Goal: Use online tool/utility: Utilize a website feature to perform a specific function

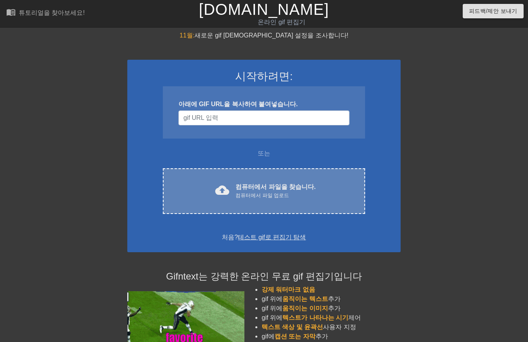
click at [267, 197] on div "컴퓨터에서 파일 업로드" at bounding box center [275, 196] width 80 height 8
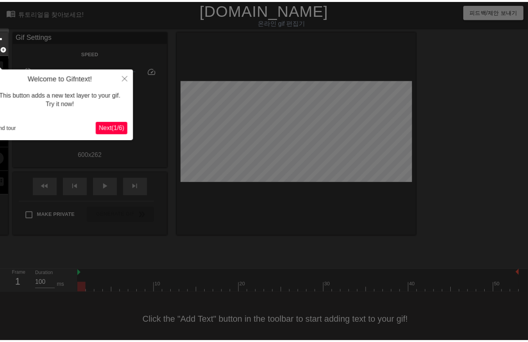
scroll to position [5, 0]
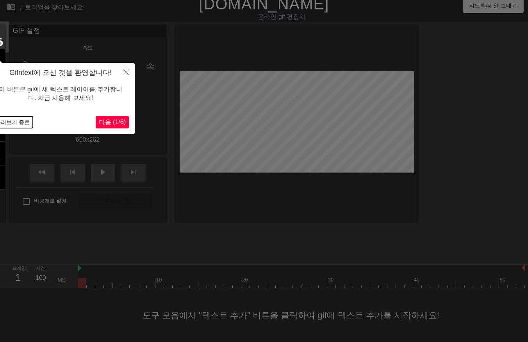
click at [20, 122] on button "둘러보기 종료" at bounding box center [12, 122] width 41 height 12
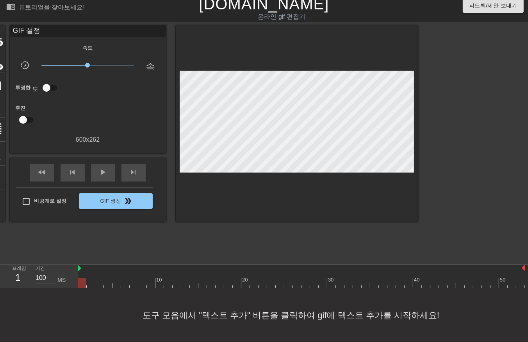
drag, startPoint x: 87, startPoint y: 283, endPoint x: 91, endPoint y: 283, distance: 4.3
click at [90, 283] on div at bounding box center [301, 283] width 447 height 10
drag, startPoint x: 101, startPoint y: 282, endPoint x: 106, endPoint y: 282, distance: 4.3
click at [102, 283] on div at bounding box center [301, 283] width 447 height 10
drag, startPoint x: 108, startPoint y: 283, endPoint x: 114, endPoint y: 284, distance: 6.4
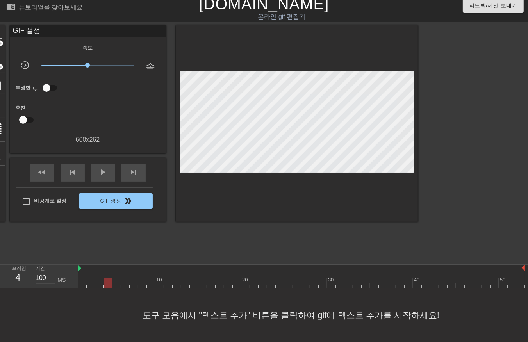
click at [108, 283] on div at bounding box center [301, 283] width 447 height 10
click at [116, 284] on div at bounding box center [301, 283] width 447 height 10
click at [124, 284] on div at bounding box center [301, 283] width 447 height 10
click at [133, 284] on div at bounding box center [301, 283] width 447 height 10
click at [140, 284] on div at bounding box center [301, 283] width 447 height 10
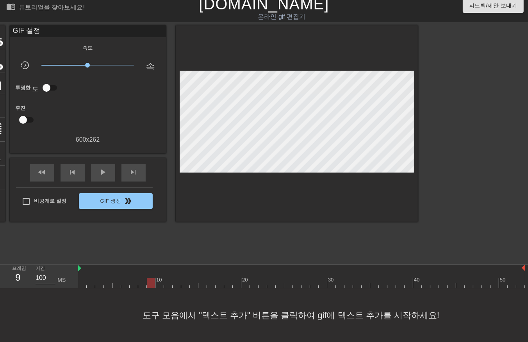
drag, startPoint x: 150, startPoint y: 282, endPoint x: 154, endPoint y: 282, distance: 4.3
click at [150, 282] on div at bounding box center [301, 283] width 447 height 10
drag, startPoint x: 159, startPoint y: 284, endPoint x: 162, endPoint y: 287, distance: 4.5
click at [162, 287] on div at bounding box center [301, 283] width 447 height 10
drag, startPoint x: 167, startPoint y: 284, endPoint x: 173, endPoint y: 285, distance: 6.8
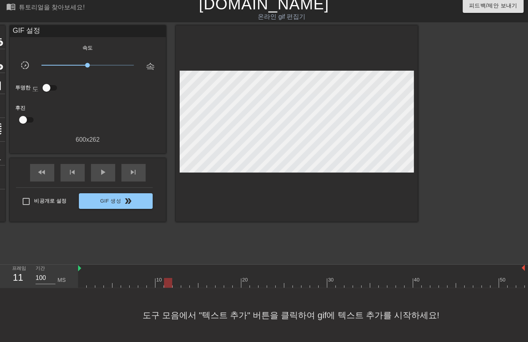
click at [167, 285] on div at bounding box center [301, 283] width 447 height 10
click at [177, 287] on div at bounding box center [301, 283] width 447 height 10
click at [184, 287] on div "10 20 30 40 50" at bounding box center [301, 276] width 447 height 23
click at [192, 285] on div at bounding box center [301, 283] width 447 height 10
click at [205, 286] on div at bounding box center [301, 283] width 447 height 10
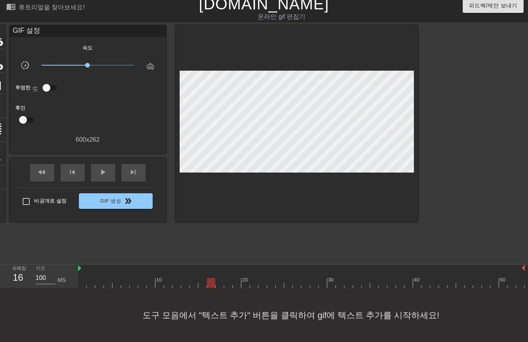
click at [212, 285] on div at bounding box center [301, 283] width 447 height 10
drag, startPoint x: 217, startPoint y: 285, endPoint x: 223, endPoint y: 288, distance: 6.5
click at [219, 287] on div "10 20 30 40 50" at bounding box center [301, 276] width 447 height 23
click at [228, 285] on div at bounding box center [301, 283] width 447 height 10
click at [235, 283] on div at bounding box center [301, 283] width 447 height 10
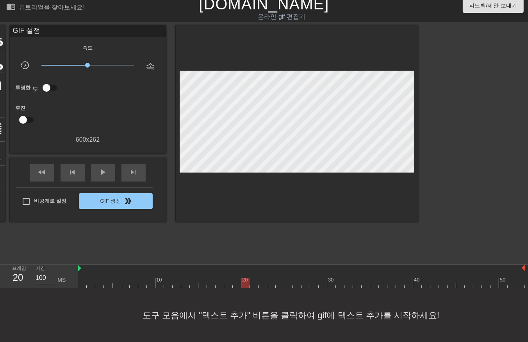
click at [249, 284] on div at bounding box center [301, 283] width 447 height 10
click at [252, 286] on div at bounding box center [301, 283] width 447 height 10
click at [263, 283] on div at bounding box center [301, 283] width 447 height 10
click at [272, 286] on div at bounding box center [301, 283] width 447 height 10
click at [280, 285] on div at bounding box center [301, 283] width 447 height 10
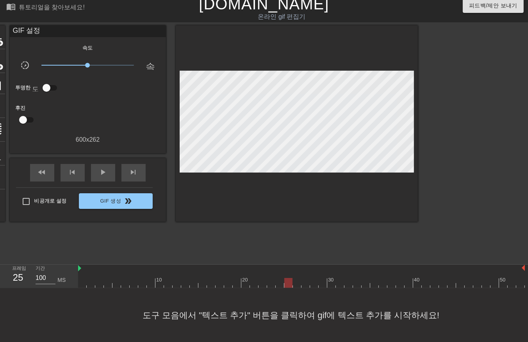
click at [289, 288] on div "menu_book 튜토리얼을 찾아보세요! [DOMAIN_NAME] 온라인 gif 편집기 피드백/제안 보내기 타이틀 add_circle 이미지 …" at bounding box center [264, 169] width 528 height 348
drag, startPoint x: 295, startPoint y: 285, endPoint x: 299, endPoint y: 287, distance: 4.7
click at [295, 287] on div at bounding box center [301, 283] width 447 height 10
drag, startPoint x: 304, startPoint y: 284, endPoint x: 307, endPoint y: 287, distance: 4.1
click at [304, 287] on div at bounding box center [301, 283] width 447 height 10
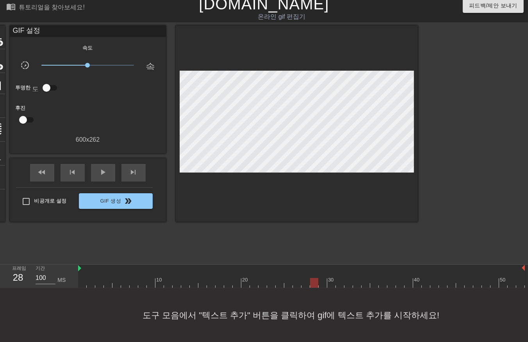
drag, startPoint x: 314, startPoint y: 283, endPoint x: 321, endPoint y: 286, distance: 7.4
click at [315, 288] on div "menu_book 튜토리얼을 찾아보세요! [DOMAIN_NAME] 온라인 gif 편집기 피드백/제안 보내기 타이틀 add_circle 이미지 …" at bounding box center [264, 169] width 528 height 348
click at [321, 285] on div at bounding box center [301, 283] width 447 height 10
drag, startPoint x: 329, startPoint y: 285, endPoint x: 330, endPoint y: 290, distance: 4.5
click at [329, 290] on div "menu_book 튜토리얼을 찾아보세요! [DOMAIN_NAME] 온라인 gif 편집기 피드백/제안 보내기 타이틀 add_circle 이미지 …" at bounding box center [264, 169] width 528 height 348
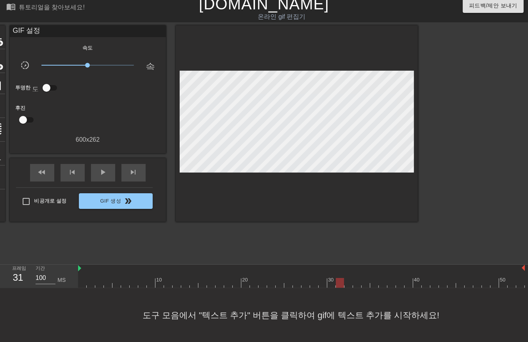
drag, startPoint x: 340, startPoint y: 284, endPoint x: 341, endPoint y: 288, distance: 4.0
click at [340, 287] on div "10 20 30 40 50" at bounding box center [301, 276] width 447 height 23
drag, startPoint x: 351, startPoint y: 283, endPoint x: 349, endPoint y: 289, distance: 5.9
click at [348, 289] on div "menu_book 튜토리얼을 찾아보세요! [DOMAIN_NAME] 온라인 gif 편집기 피드백/제안 보내기 타이틀 add_circle 이미지 …" at bounding box center [264, 169] width 528 height 348
drag, startPoint x: 356, startPoint y: 283, endPoint x: 361, endPoint y: 288, distance: 6.4
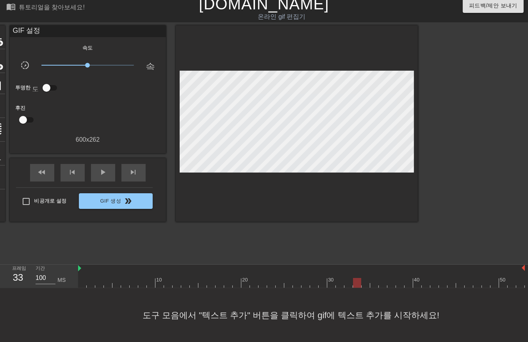
click at [356, 287] on div at bounding box center [301, 283] width 447 height 10
click at [364, 286] on div at bounding box center [301, 283] width 447 height 10
drag, startPoint x: 375, startPoint y: 283, endPoint x: 375, endPoint y: 290, distance: 7.4
click at [375, 290] on div "menu_book 튜토리얼을 찾아보세요! [DOMAIN_NAME] 온라인 gif 편집기 피드백/제안 보내기 타이틀 add_circle 이미지 …" at bounding box center [264, 169] width 528 height 348
drag, startPoint x: 381, startPoint y: 282, endPoint x: 384, endPoint y: 288, distance: 6.6
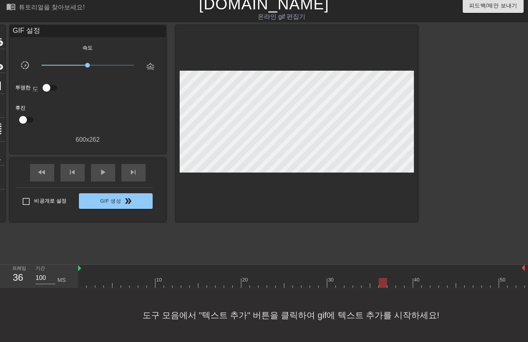
click at [383, 288] on div "menu_book 튜토리얼을 찾아보세요! [DOMAIN_NAME] 온라인 gif 편집기 피드백/제안 보내기 타이틀 add_circle 이미지 …" at bounding box center [264, 169] width 528 height 348
click at [391, 286] on div at bounding box center [301, 283] width 447 height 10
click at [398, 285] on div at bounding box center [301, 283] width 447 height 10
drag, startPoint x: 407, startPoint y: 282, endPoint x: 411, endPoint y: 286, distance: 5.8
click at [407, 284] on div at bounding box center [301, 283] width 447 height 10
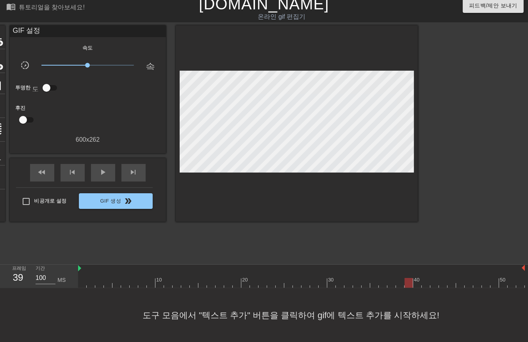
drag, startPoint x: 418, startPoint y: 284, endPoint x: 421, endPoint y: 290, distance: 6.7
click at [419, 290] on div "menu_book 튜토리얼을 찾아보세요! [DOMAIN_NAME] 온라인 gif 편집기 피드백/제안 보내기 타이틀 add_circle 이미지 …" at bounding box center [264, 169] width 528 height 348
drag, startPoint x: 427, startPoint y: 283, endPoint x: 430, endPoint y: 288, distance: 5.2
click at [428, 288] on div "menu_book 튜토리얼을 찾아보세요! [DOMAIN_NAME] 온라인 gif 편집기 피드백/제안 보내기 타이틀 add_circle 이미지 …" at bounding box center [264, 169] width 528 height 348
click at [434, 285] on div at bounding box center [301, 283] width 447 height 10
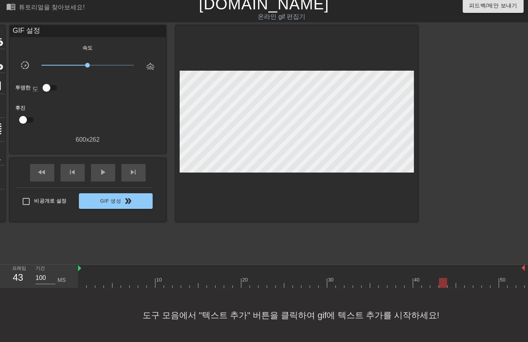
drag, startPoint x: 443, startPoint y: 283, endPoint x: 450, endPoint y: 285, distance: 6.9
click at [444, 285] on div at bounding box center [301, 283] width 447 height 10
click at [450, 287] on div at bounding box center [301, 283] width 447 height 10
drag, startPoint x: 460, startPoint y: 285, endPoint x: 465, endPoint y: 287, distance: 5.9
click at [461, 287] on div at bounding box center [301, 283] width 447 height 10
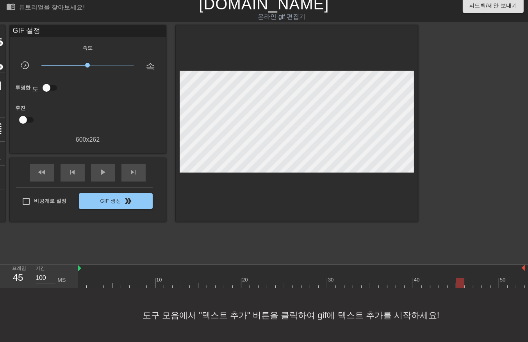
click at [470, 287] on div "10 20 30 40 50" at bounding box center [301, 276] width 447 height 23
drag, startPoint x: 476, startPoint y: 283, endPoint x: 478, endPoint y: 290, distance: 7.2
click at [476, 286] on div at bounding box center [301, 283] width 447 height 10
drag, startPoint x: 484, startPoint y: 283, endPoint x: 490, endPoint y: 290, distance: 9.2
click at [486, 285] on div at bounding box center [301, 283] width 447 height 10
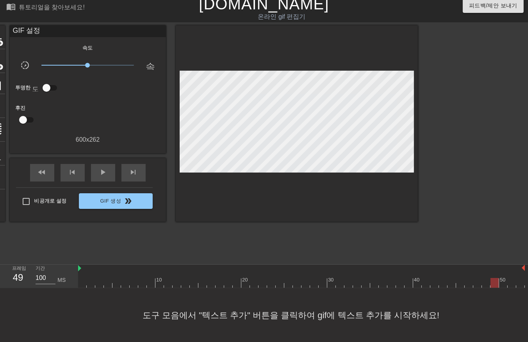
drag, startPoint x: 493, startPoint y: 283, endPoint x: 495, endPoint y: 290, distance: 6.9
click at [493, 287] on div at bounding box center [301, 283] width 447 height 10
click at [502, 285] on div at bounding box center [301, 283] width 447 height 10
click at [511, 286] on div at bounding box center [301, 283] width 447 height 10
drag, startPoint x: 520, startPoint y: 283, endPoint x: 516, endPoint y: 288, distance: 6.6
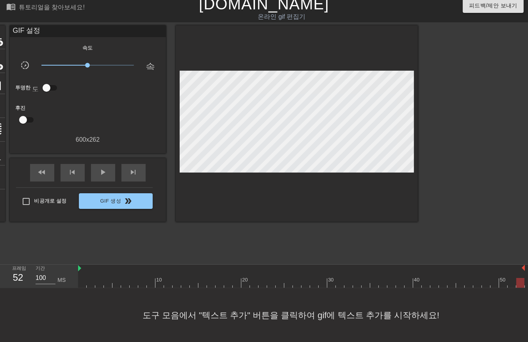
click at [518, 287] on div at bounding box center [301, 283] width 447 height 10
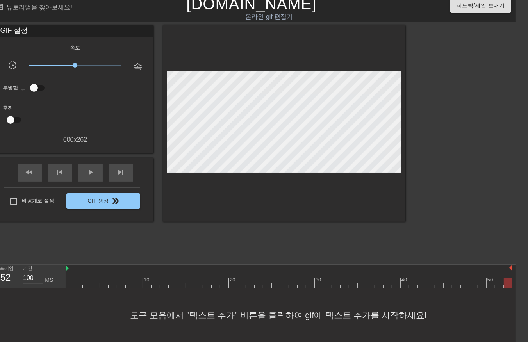
scroll to position [5, 16]
